Goal: Consume media (video, audio)

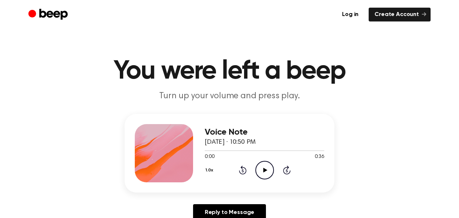
click at [264, 169] on icon at bounding box center [265, 170] width 4 height 5
click at [264, 169] on icon at bounding box center [264, 170] width 3 height 5
click at [264, 169] on icon at bounding box center [265, 170] width 4 height 5
click at [264, 169] on icon at bounding box center [264, 170] width 3 height 5
click at [264, 169] on icon at bounding box center [265, 170] width 4 height 5
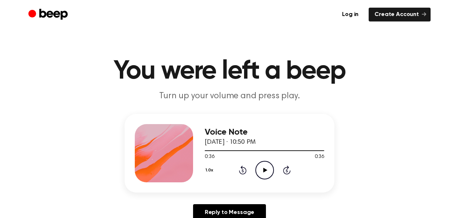
click at [269, 167] on icon "Play Audio" at bounding box center [264, 170] width 19 height 19
drag, startPoint x: 298, startPoint y: 139, endPoint x: 266, endPoint y: 171, distance: 45.4
click at [266, 171] on icon at bounding box center [264, 170] width 3 height 5
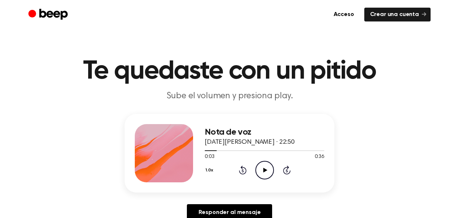
click at [263, 169] on icon "Play Audio" at bounding box center [264, 170] width 19 height 19
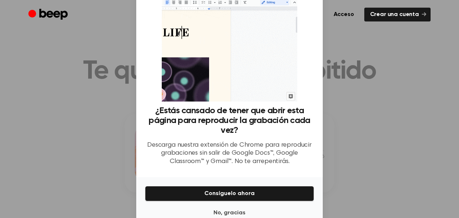
scroll to position [55, 0]
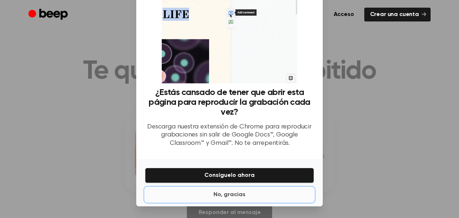
click at [240, 192] on font "No, gracias" at bounding box center [230, 195] width 32 height 6
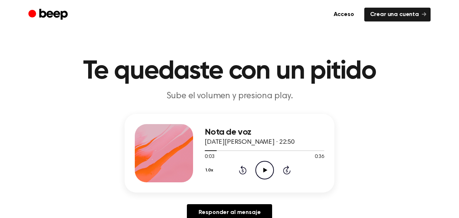
click at [267, 168] on icon "Play Audio" at bounding box center [264, 170] width 19 height 19
click at [267, 168] on icon "Pause Audio" at bounding box center [264, 170] width 19 height 19
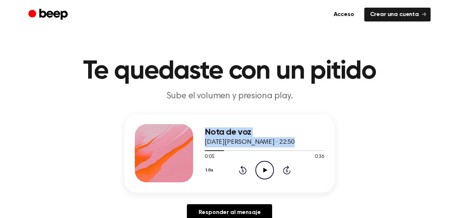
drag, startPoint x: 224, startPoint y: 150, endPoint x: 197, endPoint y: 149, distance: 27.4
click at [197, 149] on div "Nota de voz [DATE][PERSON_NAME] · 22:50 0:05 0:36 Su navegador no soporta el el…" at bounding box center [230, 153] width 210 height 79
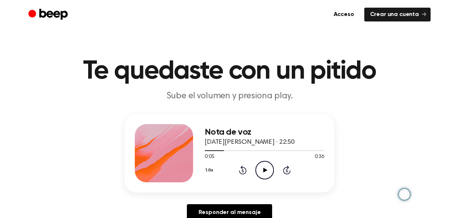
click at [409, 101] on header "Te quedaste con un pitido Sube el volumen y presiona play." at bounding box center [230, 80] width 442 height 44
